Goal: Communication & Community: Answer question/provide support

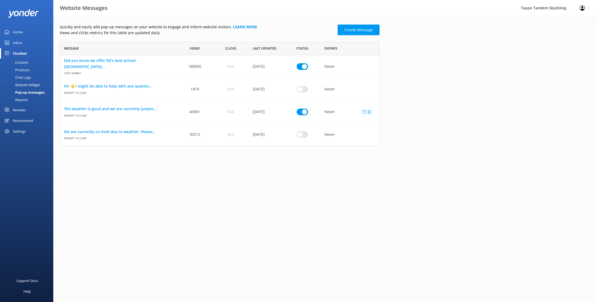
scroll to position [104, 320]
click at [148, 110] on link "The weather is good and we are currently jumpin..." at bounding box center [118, 109] width 109 height 6
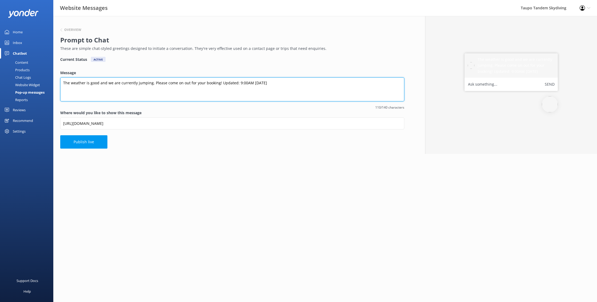
drag, startPoint x: 250, startPoint y: 81, endPoint x: 270, endPoint y: 80, distance: 20.6
click at [253, 81] on textarea "The weather is good and we are currently jumping. Please come on out for your b…" at bounding box center [232, 89] width 344 height 24
drag, startPoint x: 239, startPoint y: 82, endPoint x: 242, endPoint y: 82, distance: 3.8
click at [242, 82] on textarea "The weather is good and we are currently jumping. Please come on out for your b…" at bounding box center [232, 89] width 344 height 24
type textarea "The weather is good and we are currently jumping. Please come on out for your b…"
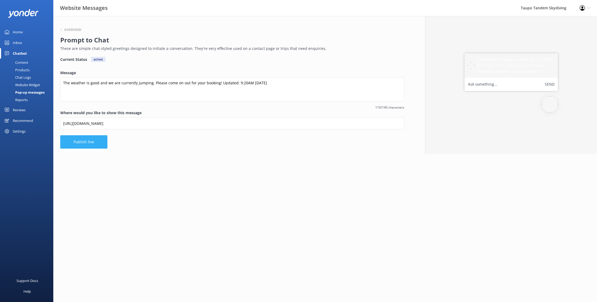
click at [92, 139] on button "Publish live" at bounding box center [83, 141] width 47 height 13
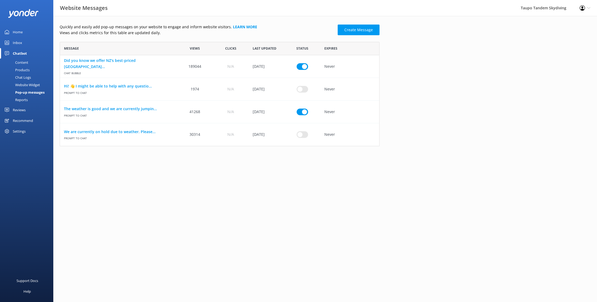
scroll to position [104, 320]
